Goal: Communication & Community: Answer question/provide support

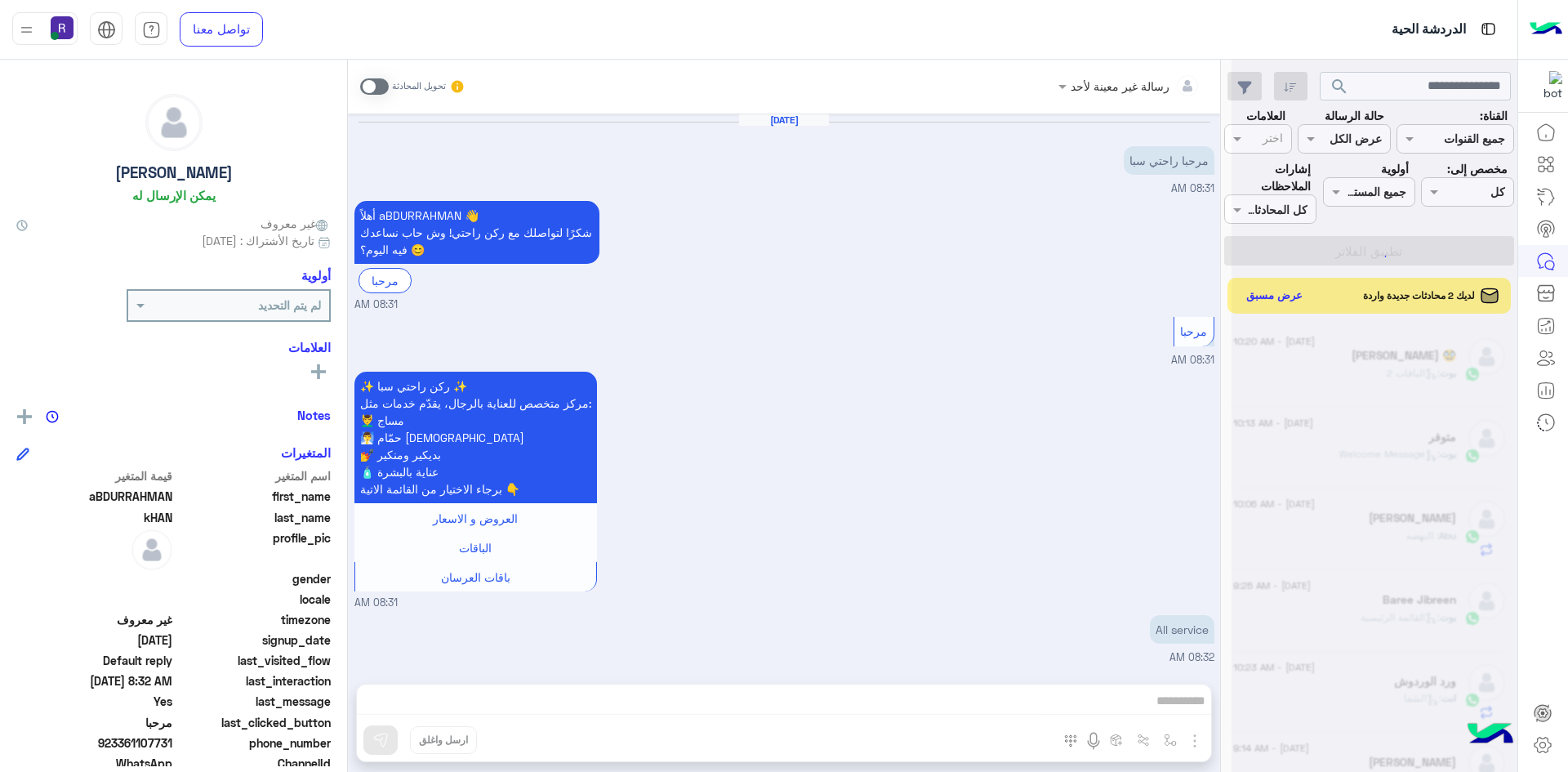
scroll to position [455, 0]
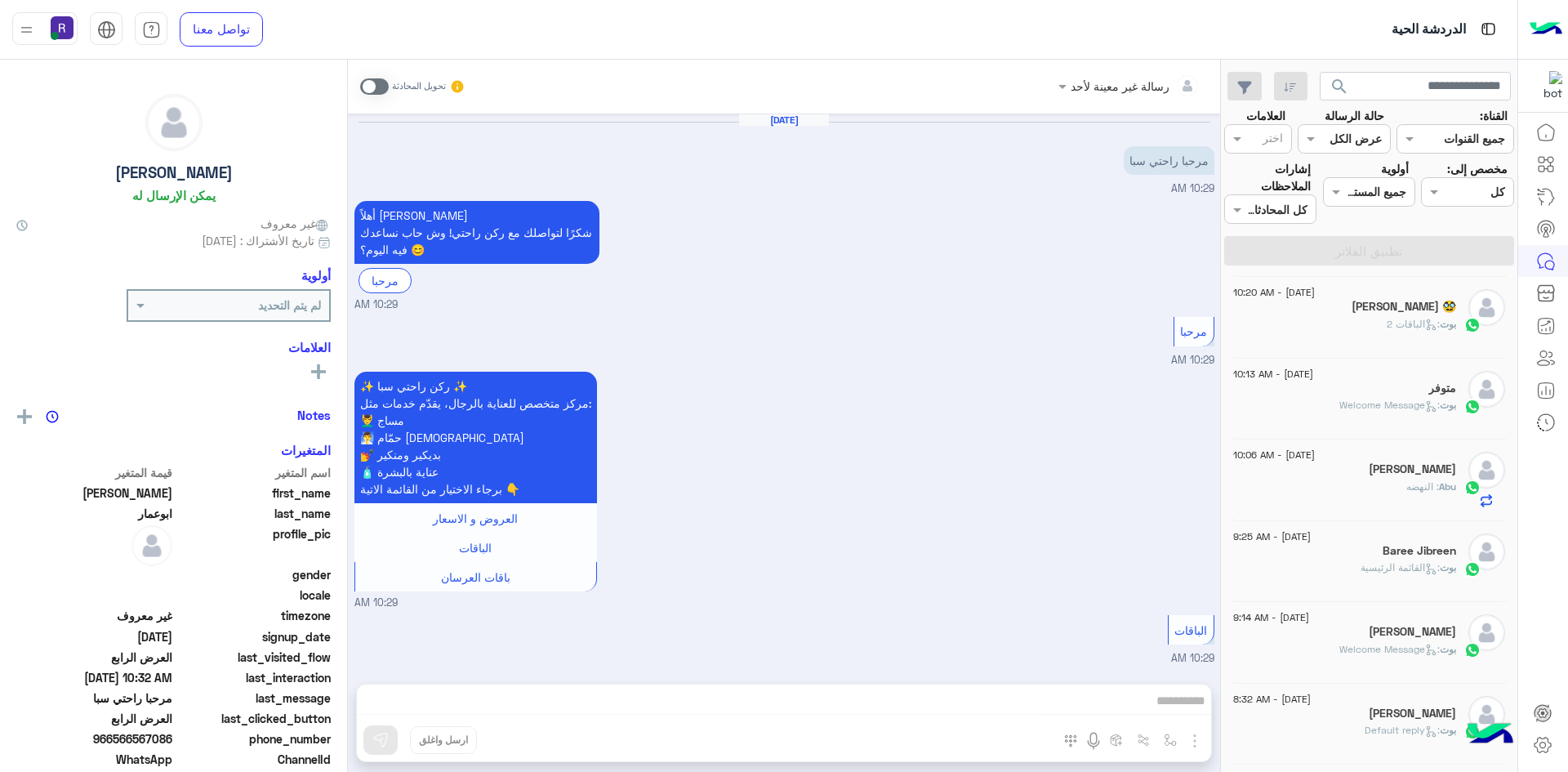
scroll to position [2429, 0]
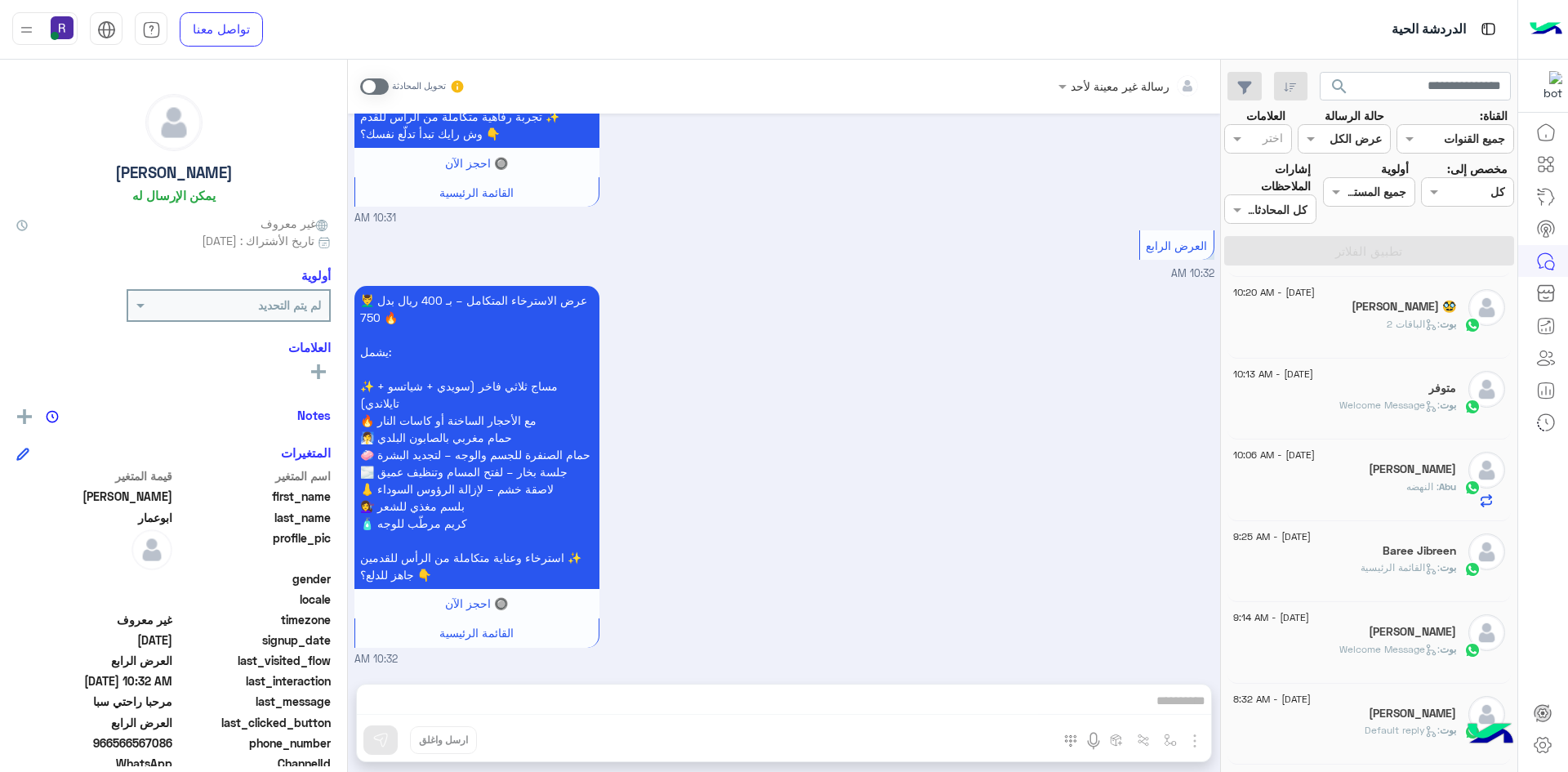
click at [1333, 312] on div "[PERSON_NAME] 🥸" at bounding box center [1345, 308] width 223 height 17
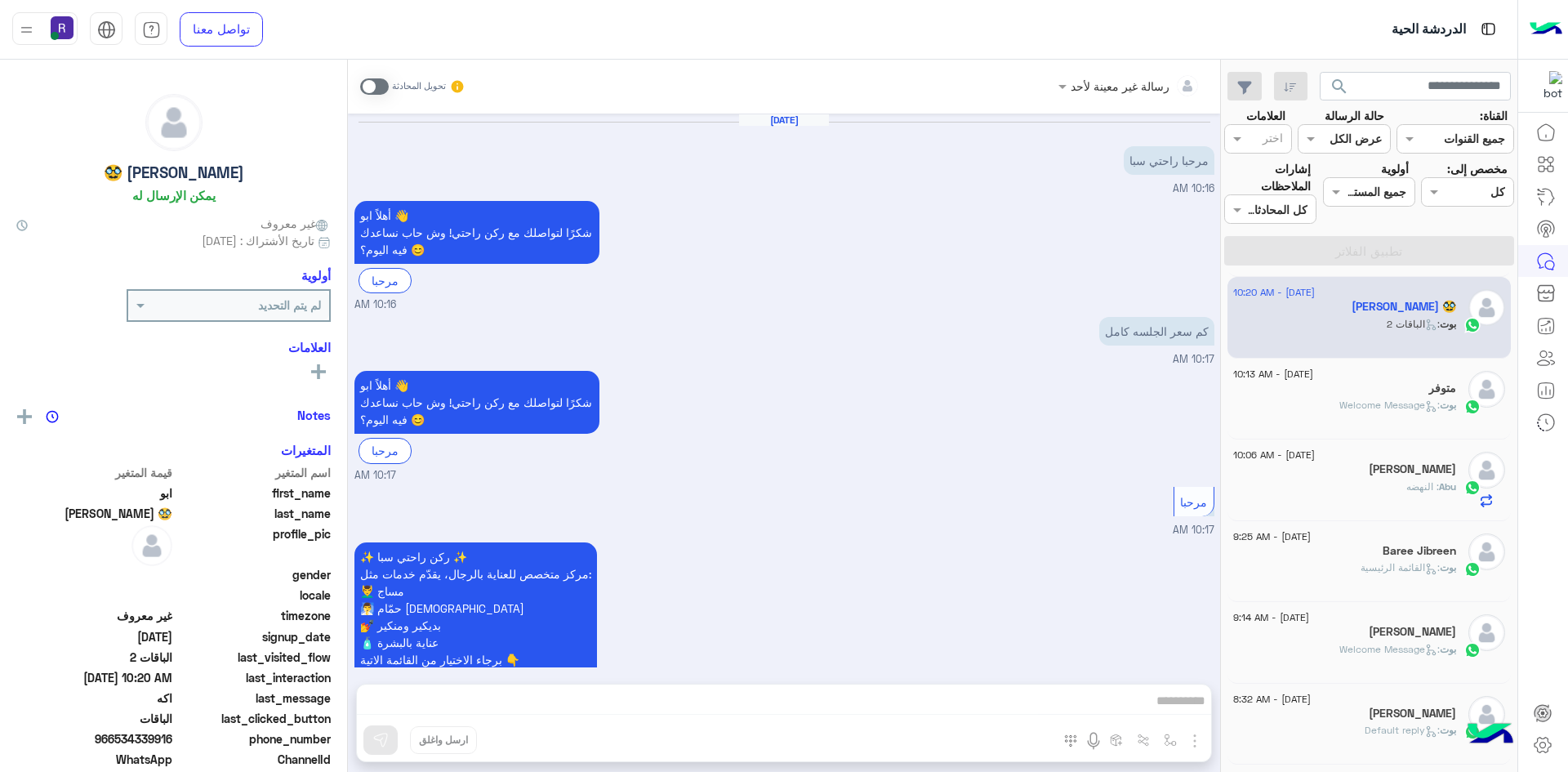
scroll to position [1668, 0]
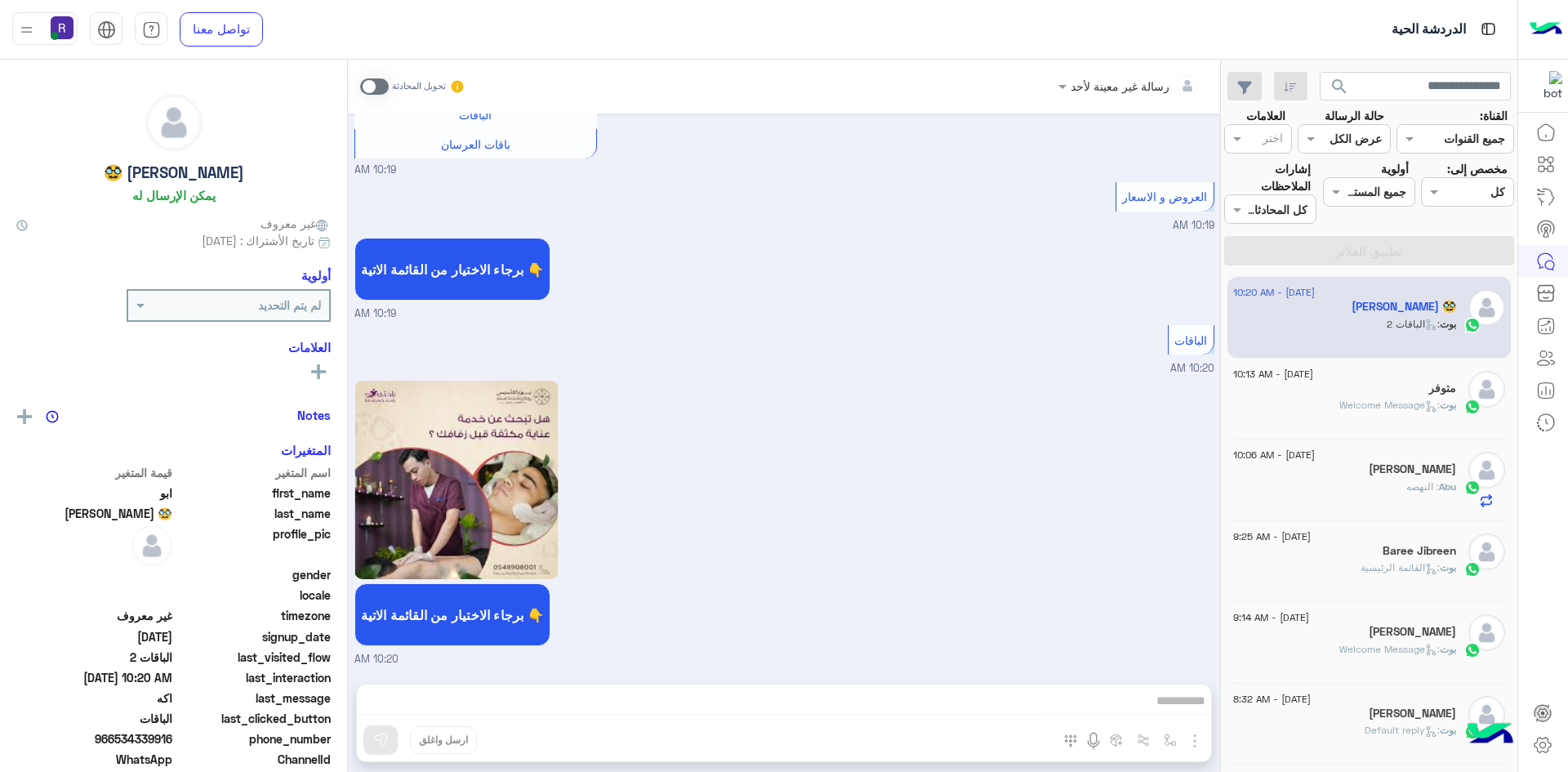
click at [1355, 385] on div "متوفر" at bounding box center [1345, 389] width 223 height 17
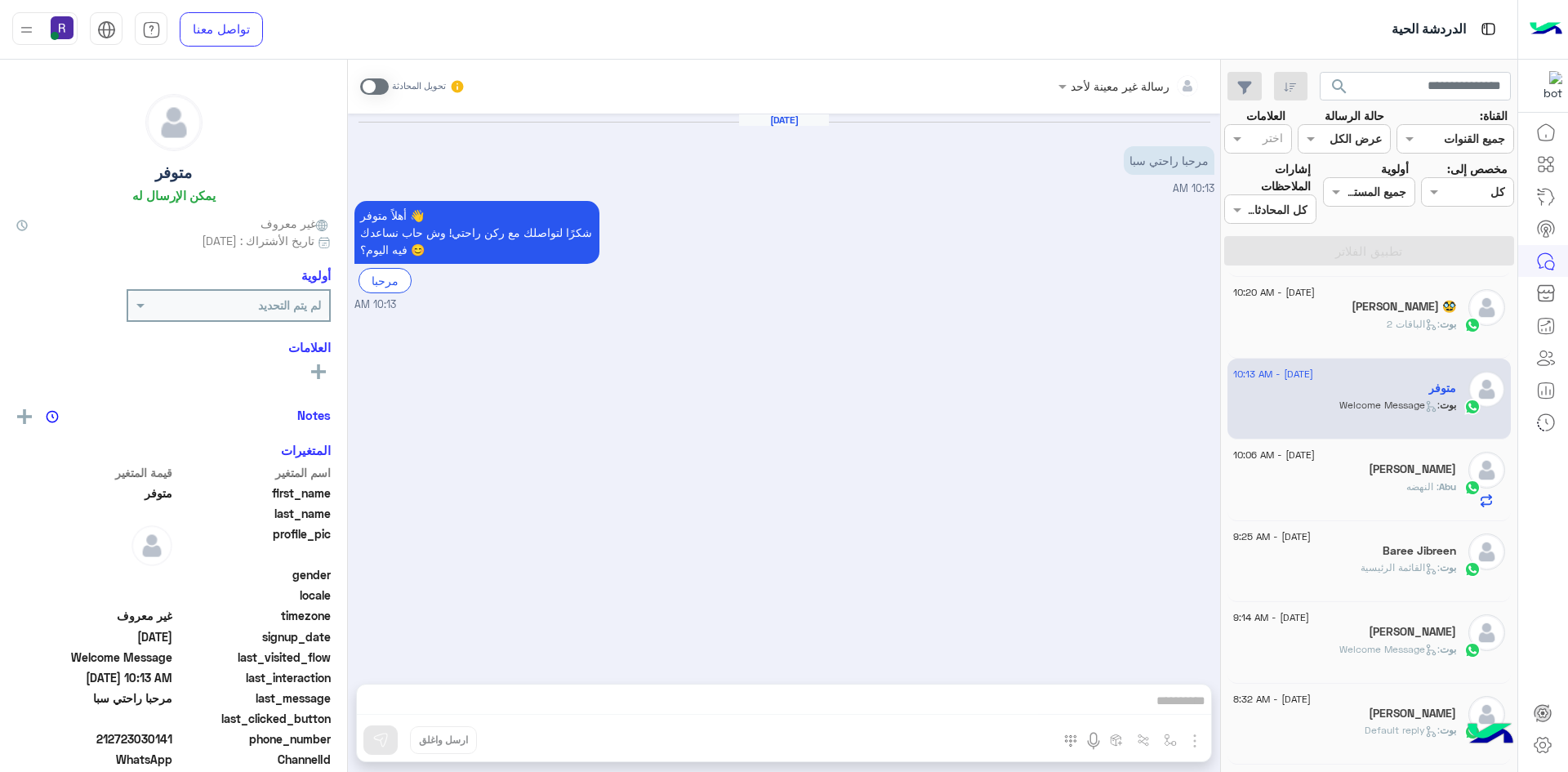
click at [1363, 471] on div "[PERSON_NAME]" at bounding box center [1345, 470] width 223 height 17
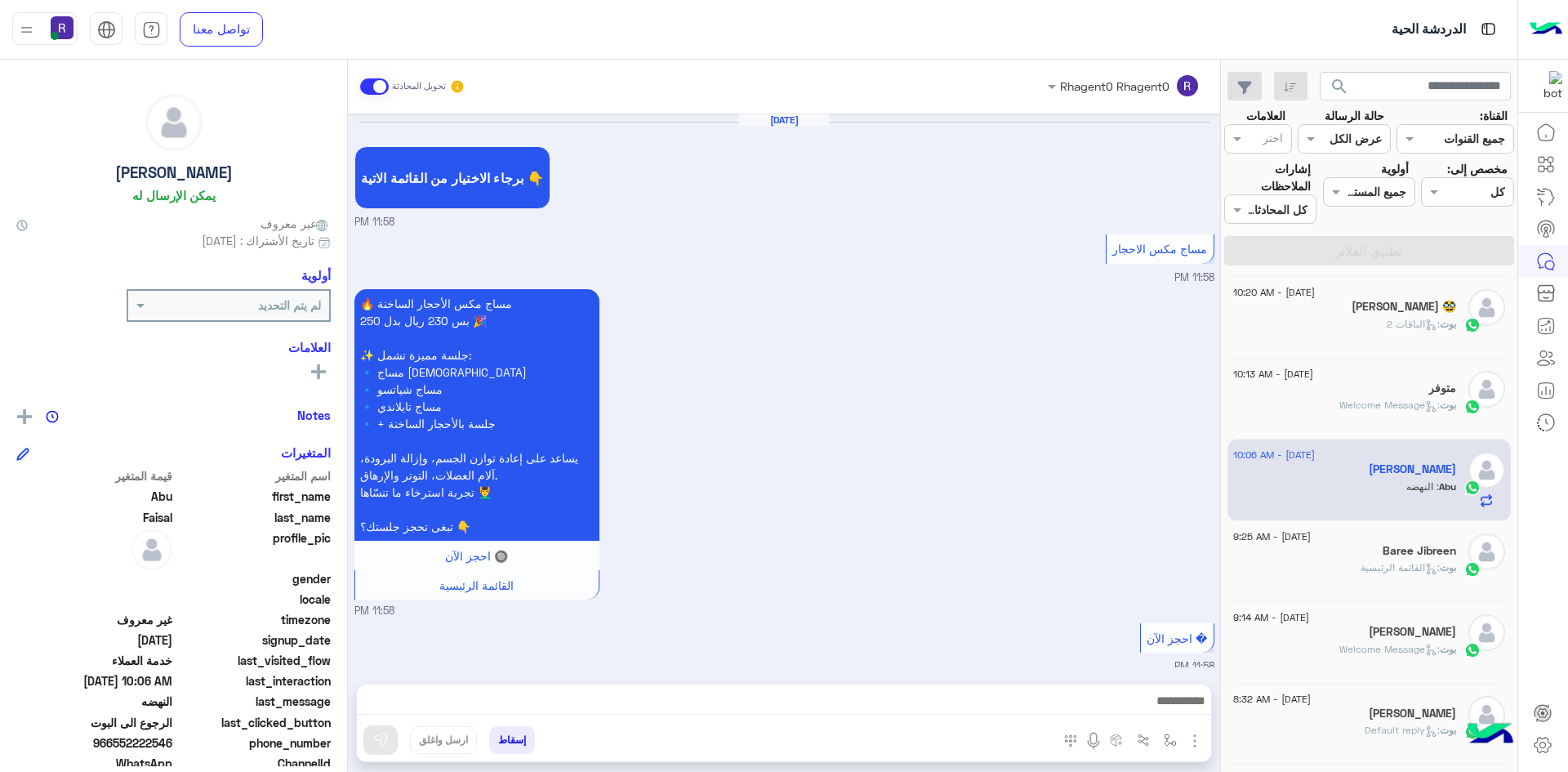
scroll to position [1087, 0]
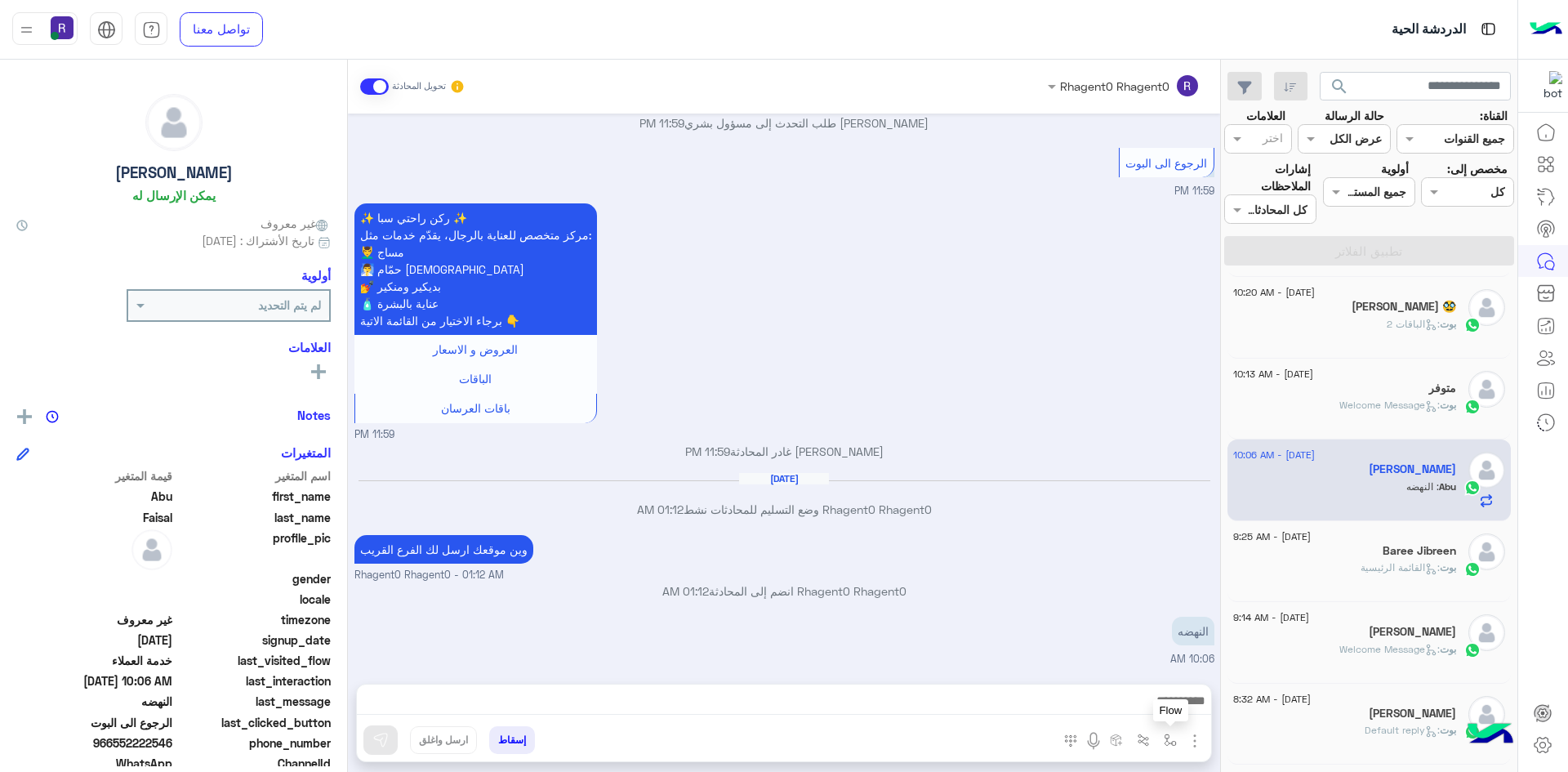
click at [1166, 743] on img "button" at bounding box center [1170, 739] width 13 height 13
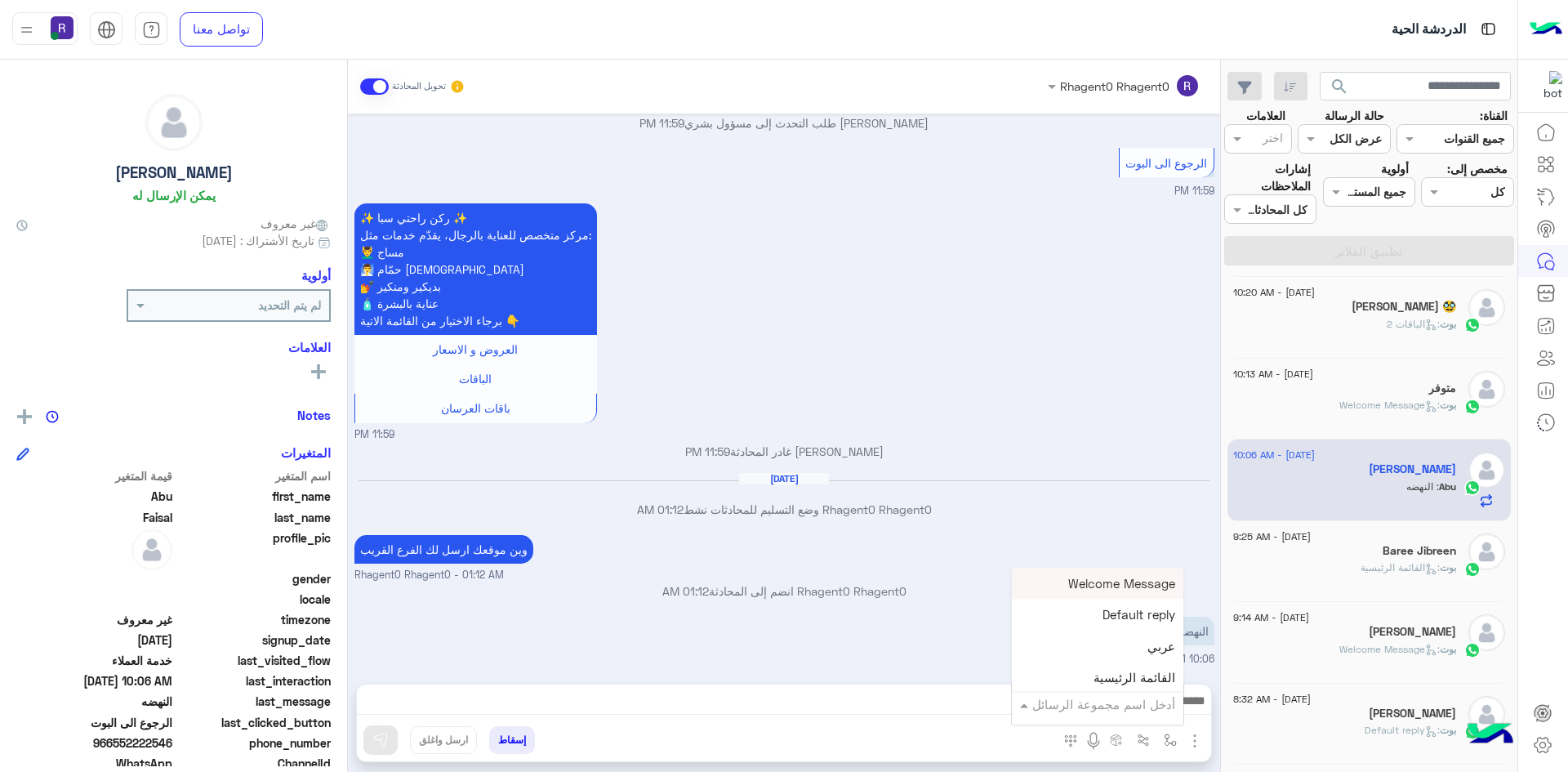
click at [1103, 697] on input "text" at bounding box center [1119, 704] width 110 height 19
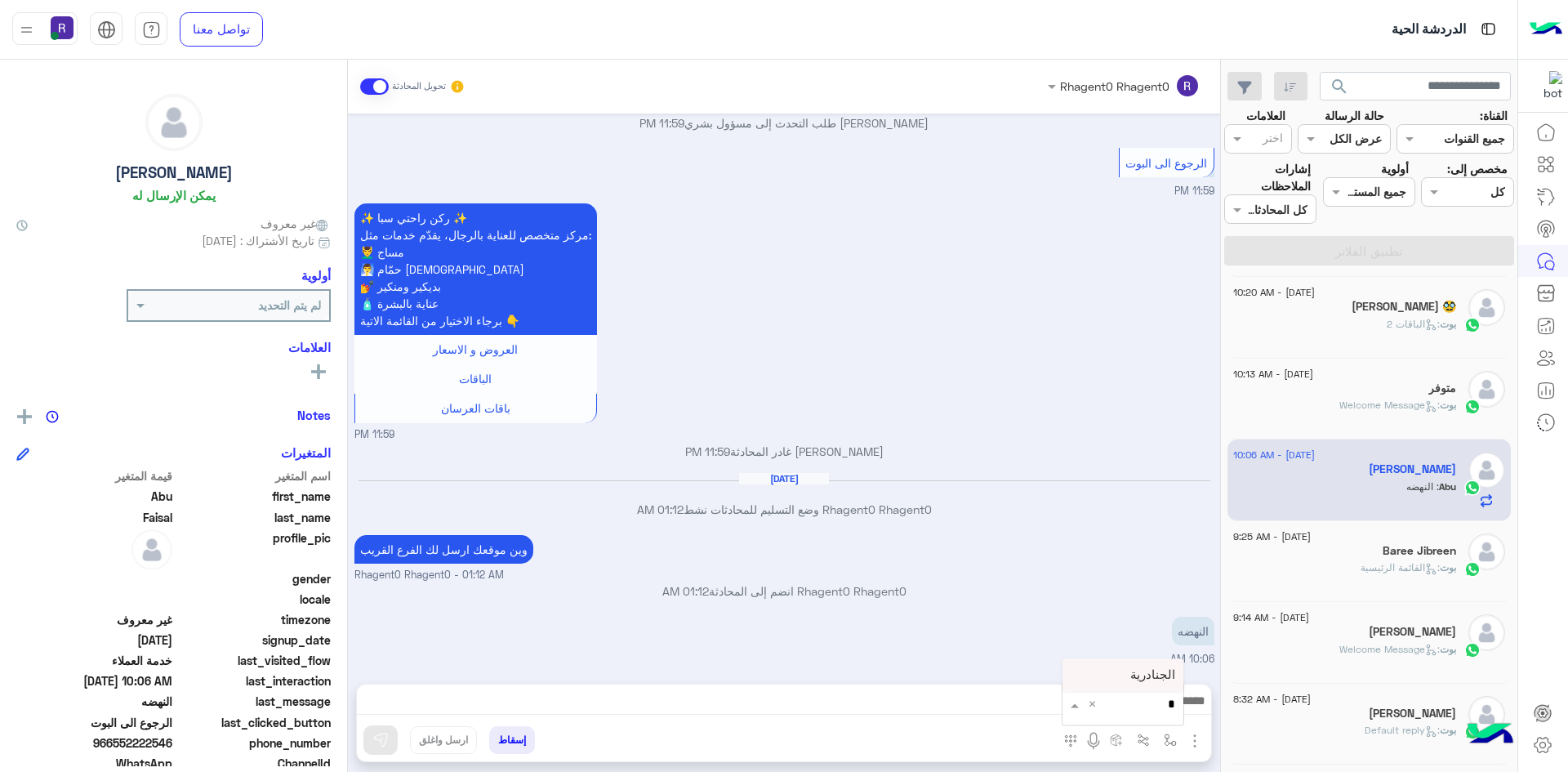
type input "**"
click at [1132, 676] on div "الجنادرية" at bounding box center [1123, 675] width 121 height 32
type textarea "*********"
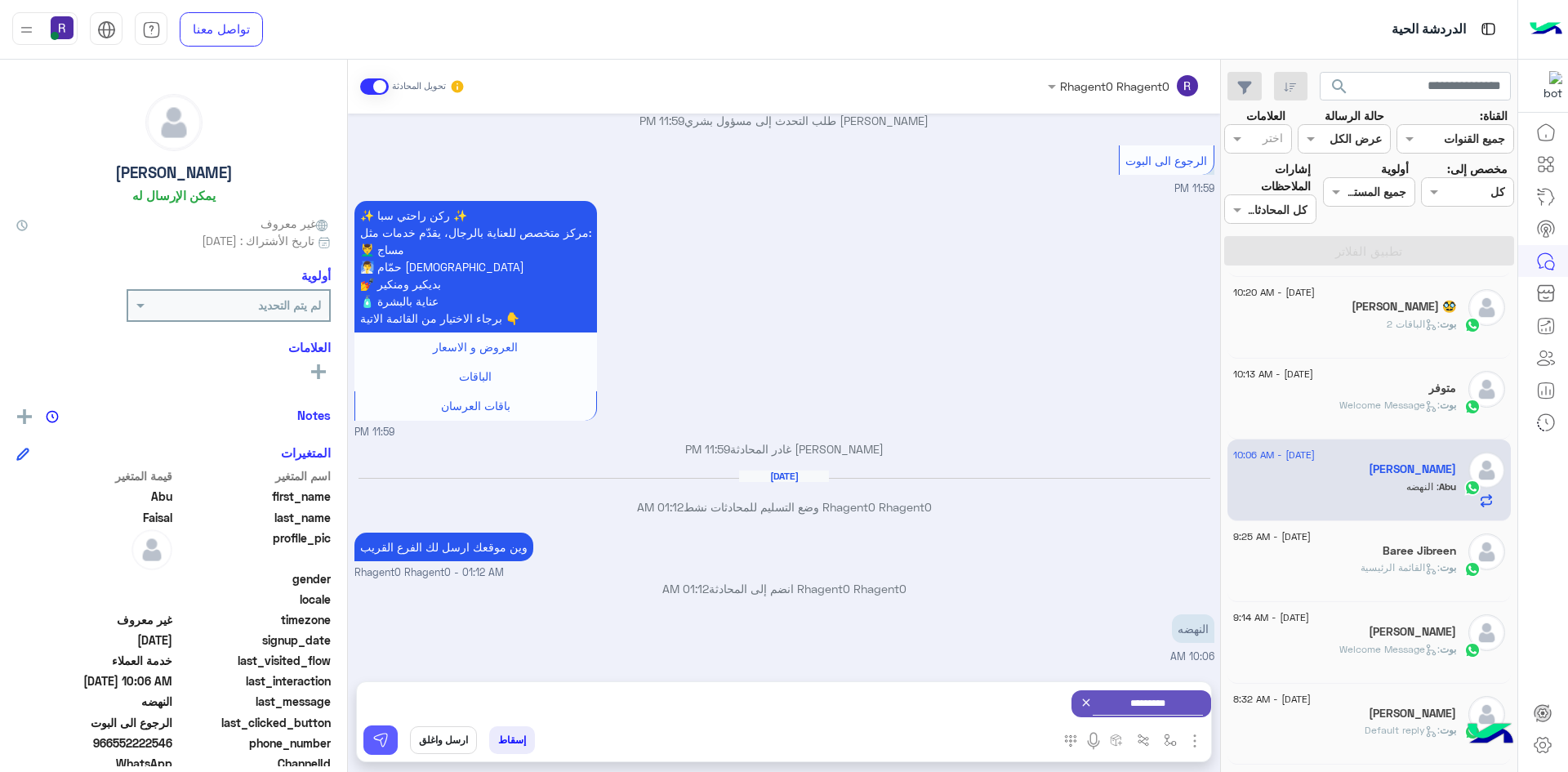
click at [381, 740] on img at bounding box center [380, 739] width 16 height 16
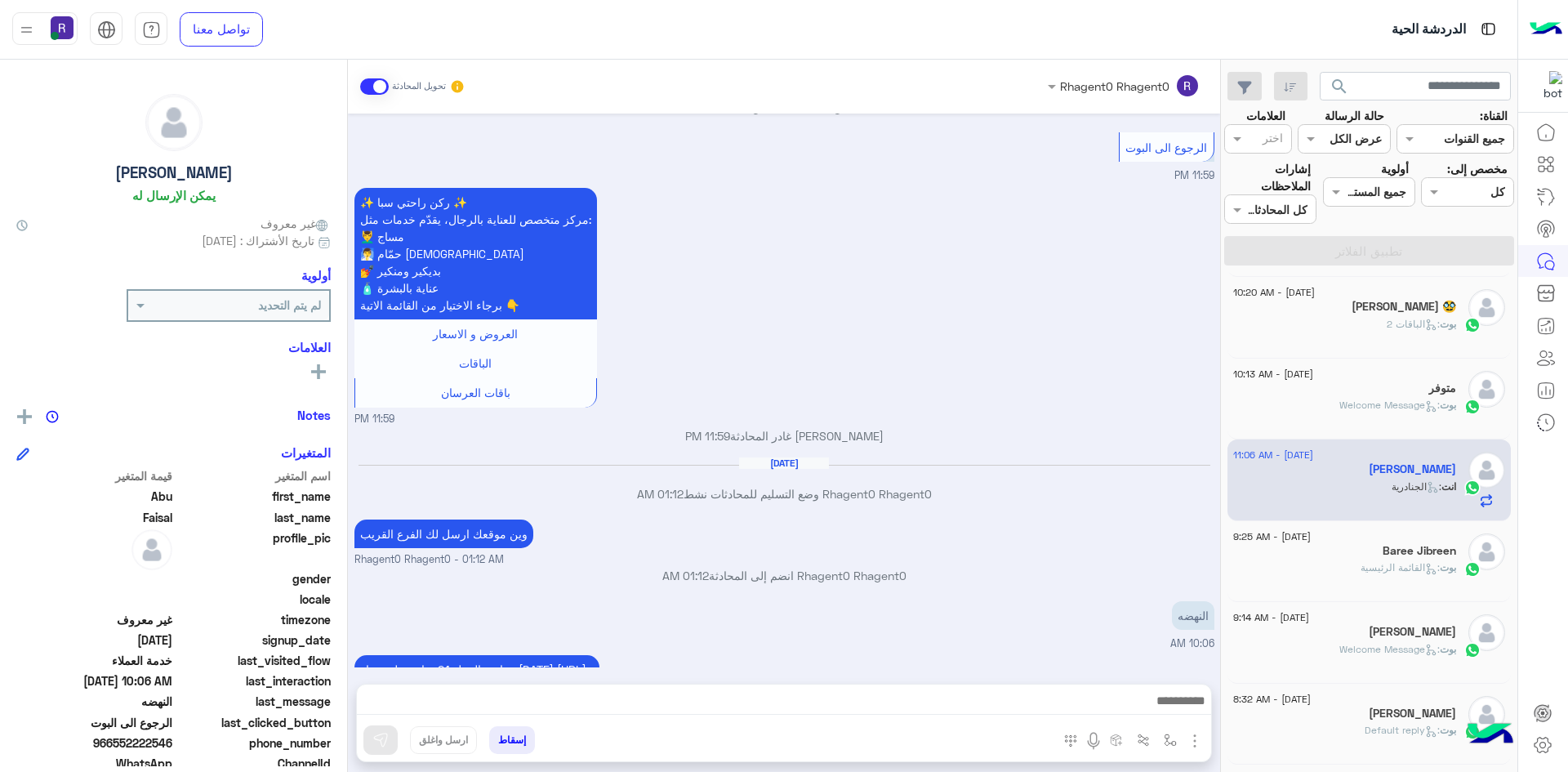
scroll to position [1232, 0]
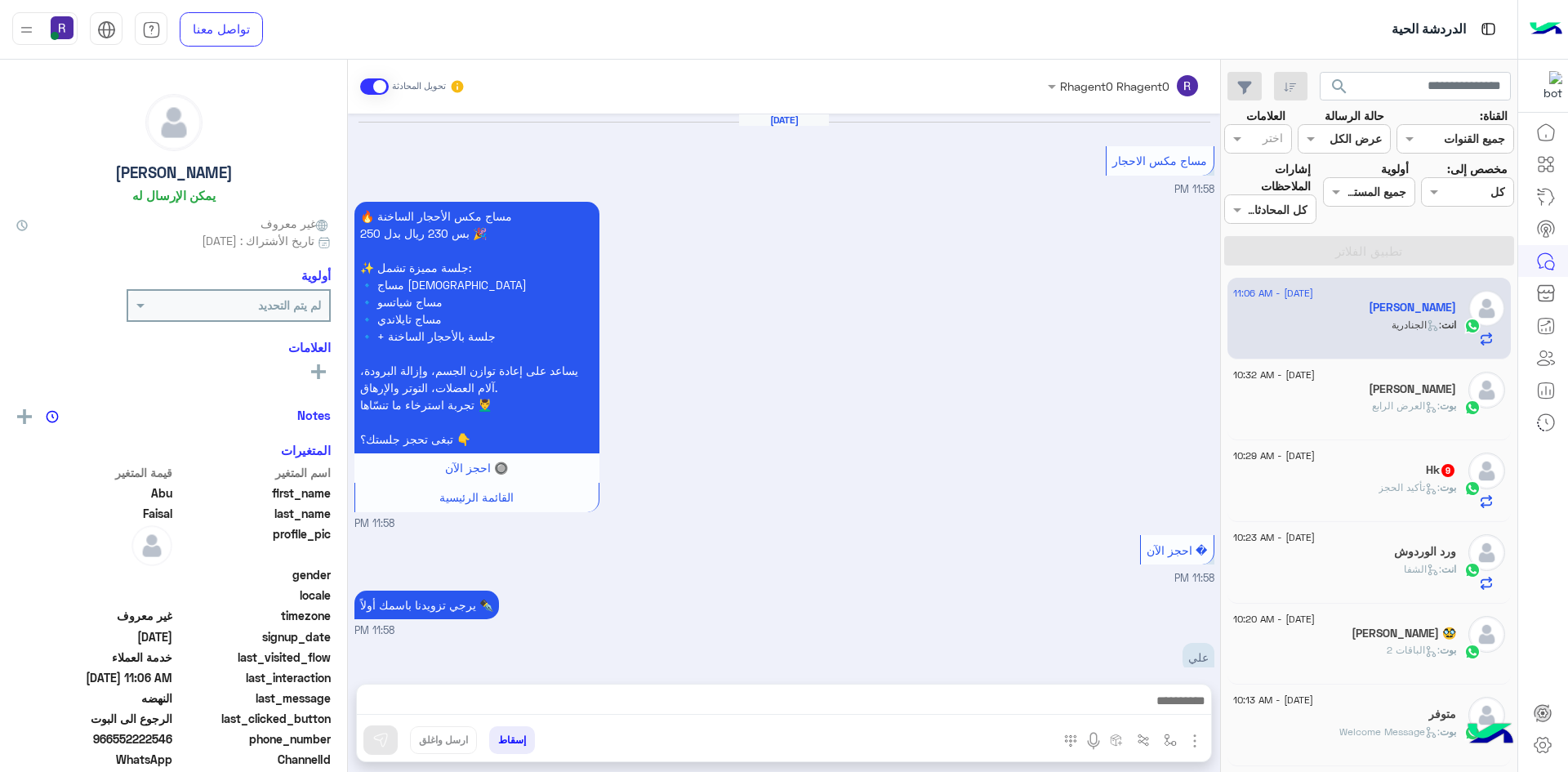
scroll to position [1128, 0]
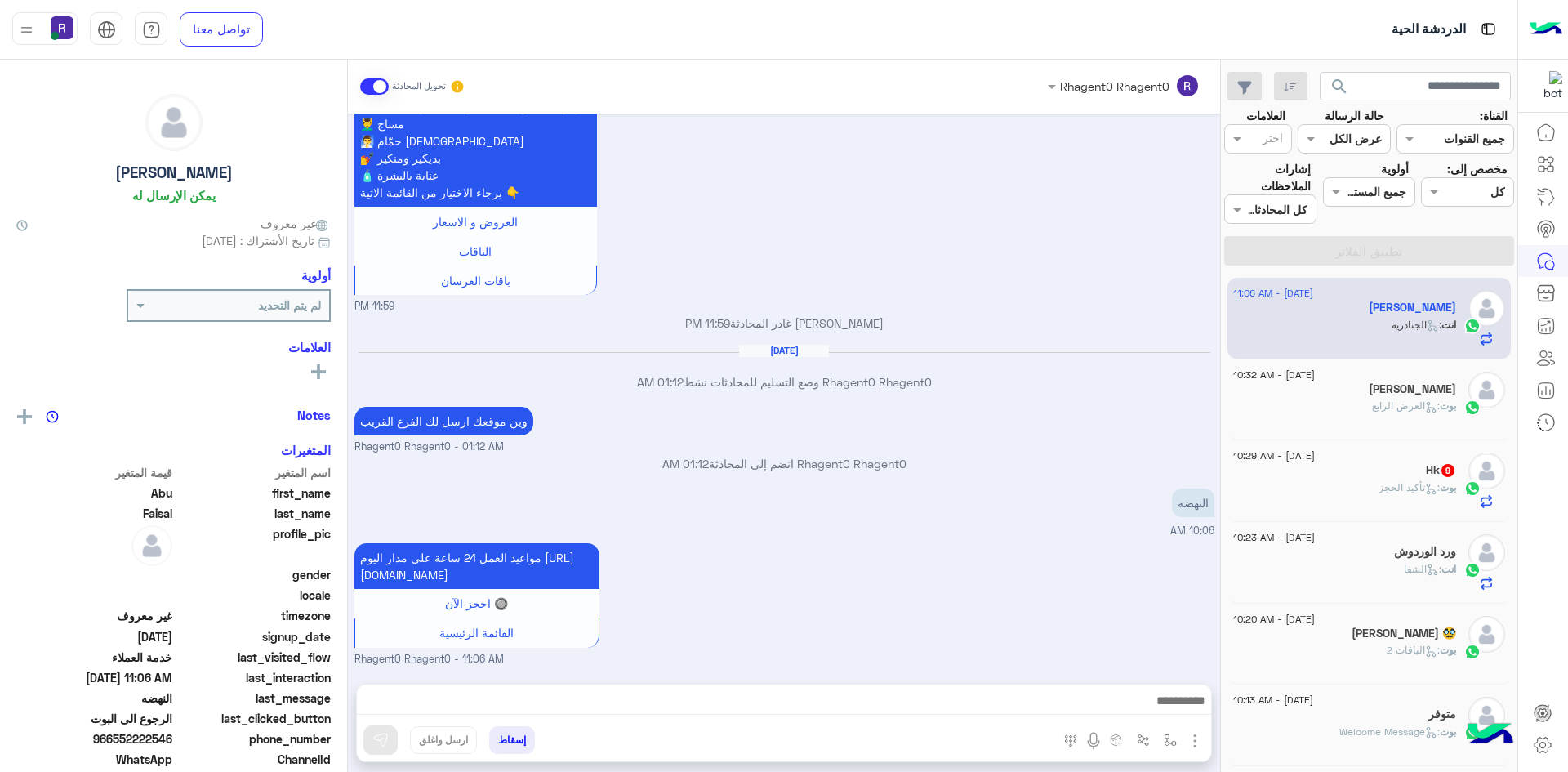
click at [1405, 487] on span ": تأكيد الحجز" at bounding box center [1409, 487] width 62 height 12
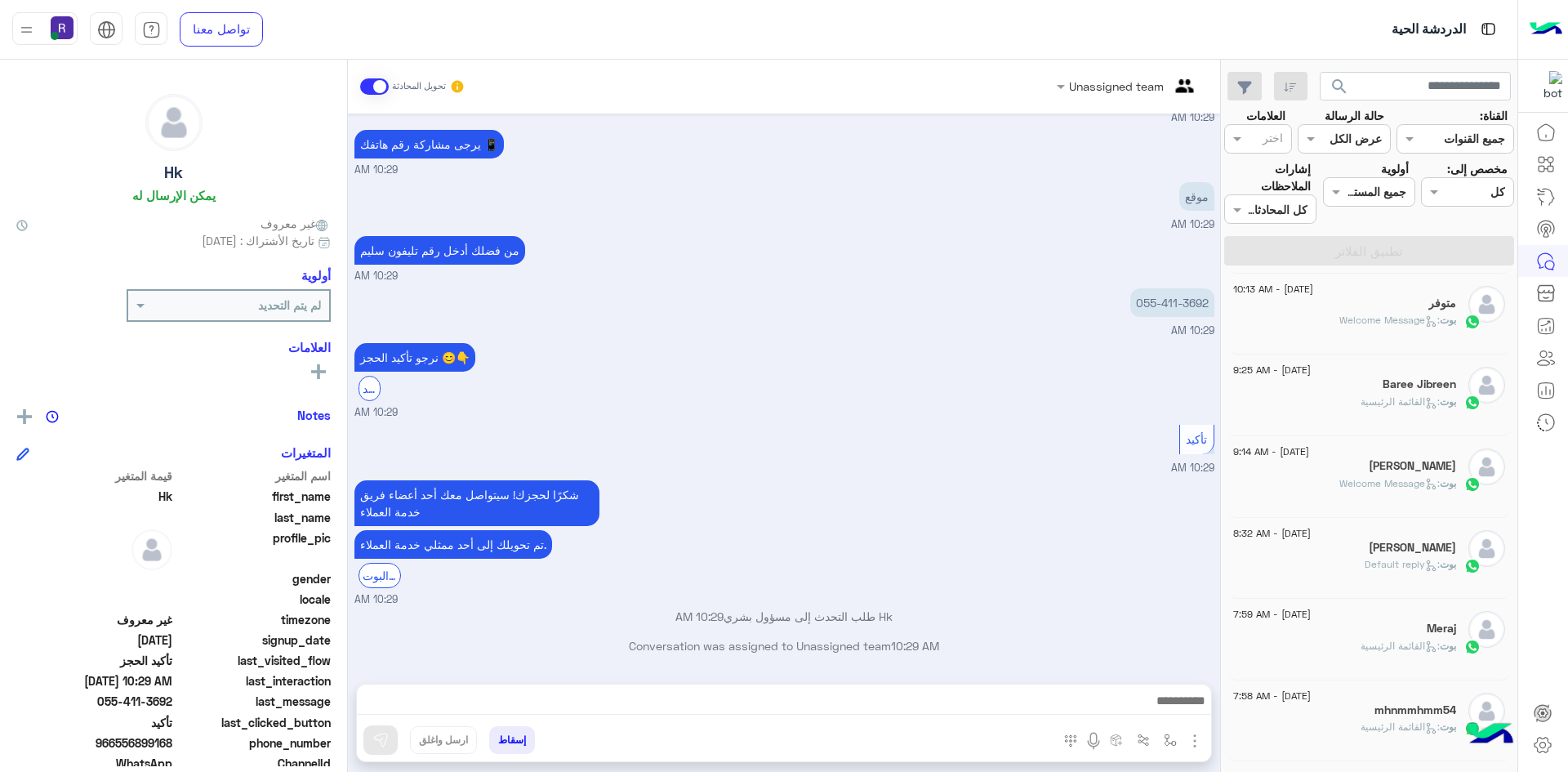
scroll to position [443, 0]
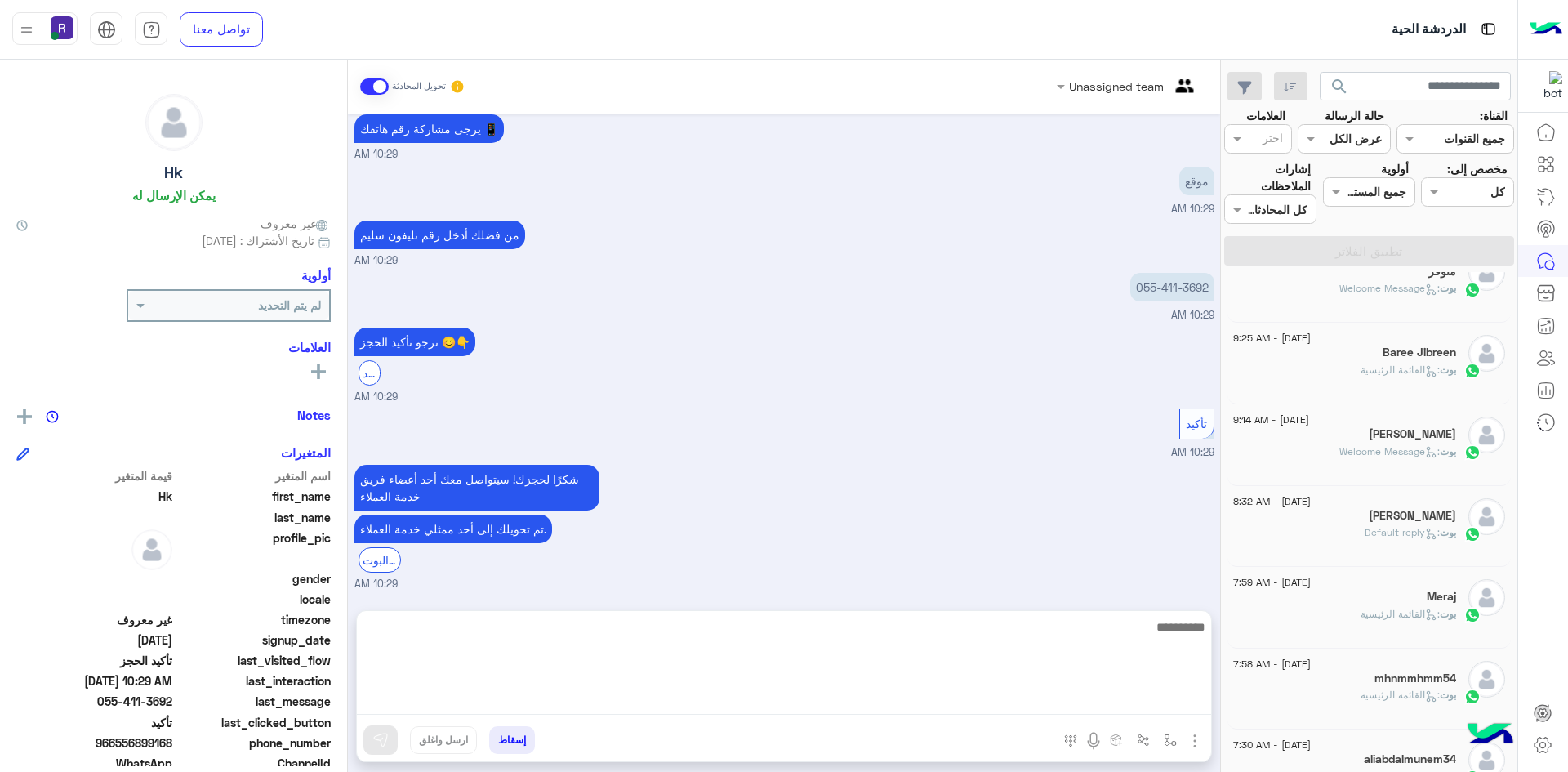
click at [1047, 699] on textarea at bounding box center [784, 665] width 854 height 98
type textarea "**********"
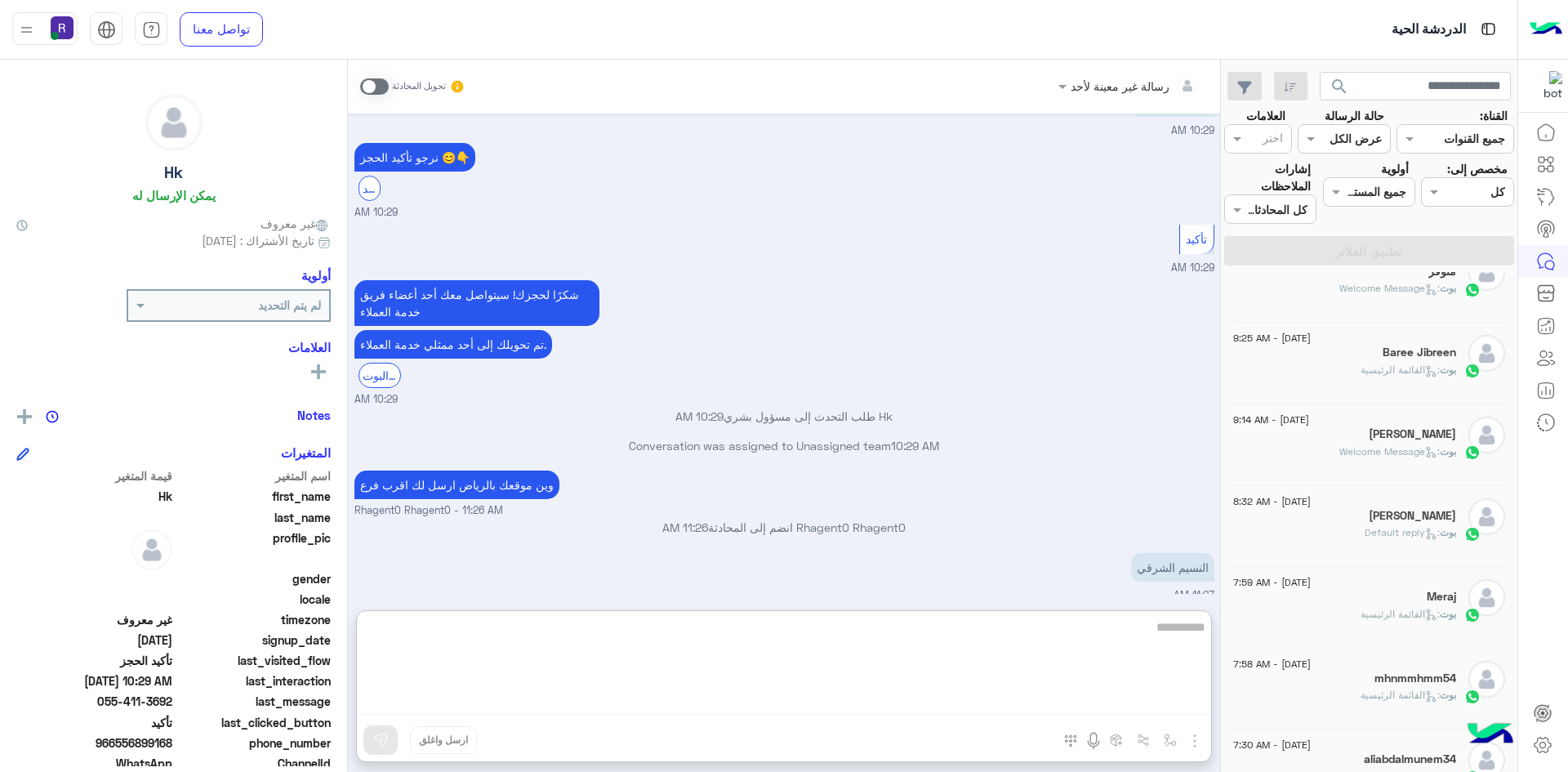
scroll to position [1465, 0]
